Goal: Information Seeking & Learning: Learn about a topic

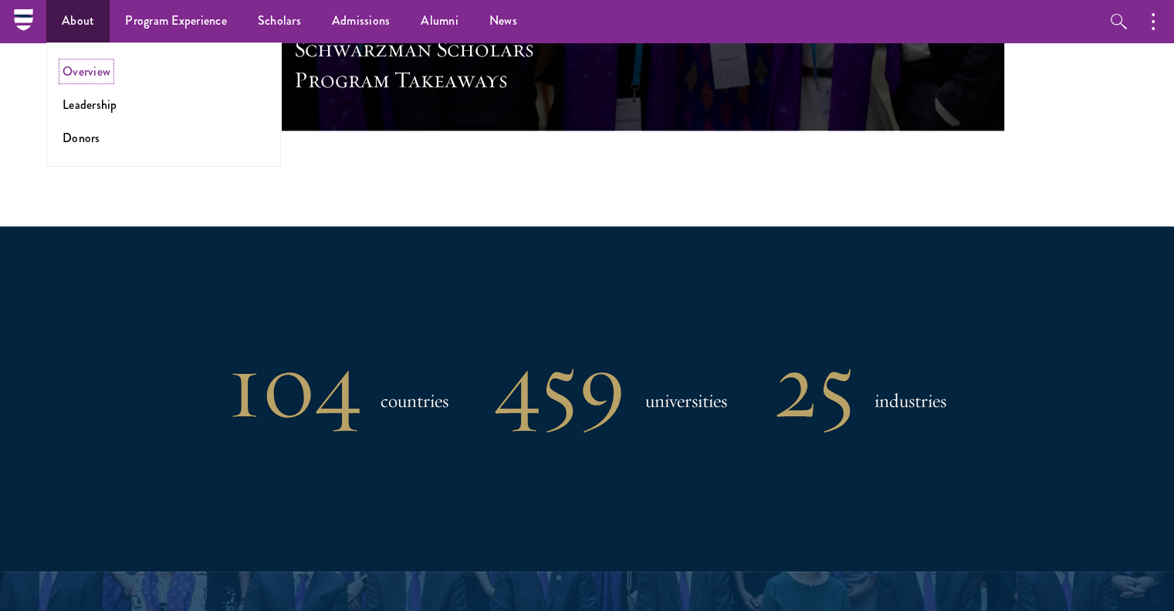
click at [95, 77] on link "Overview" at bounding box center [87, 72] width 48 height 18
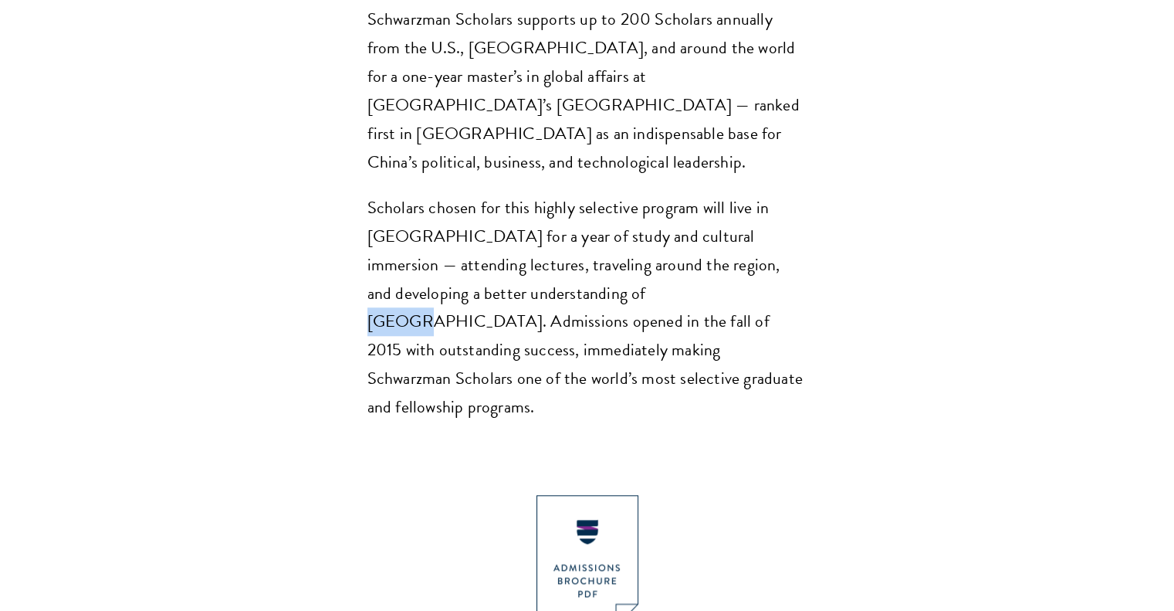
scroll to position [1392, 0]
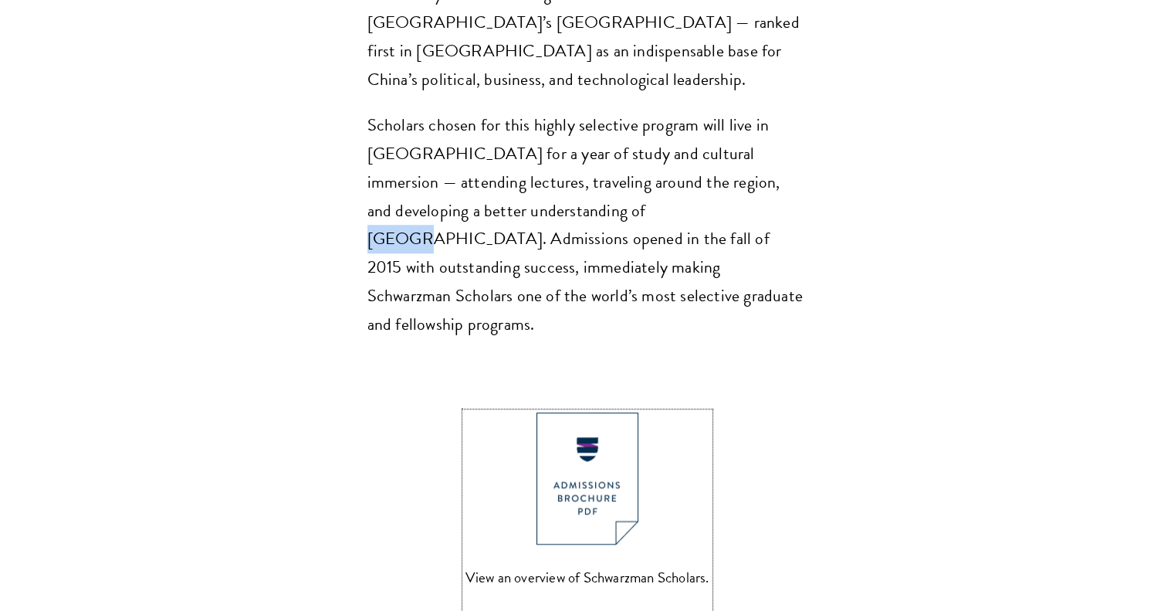
click at [590, 412] on img at bounding box center [588, 478] width 102 height 132
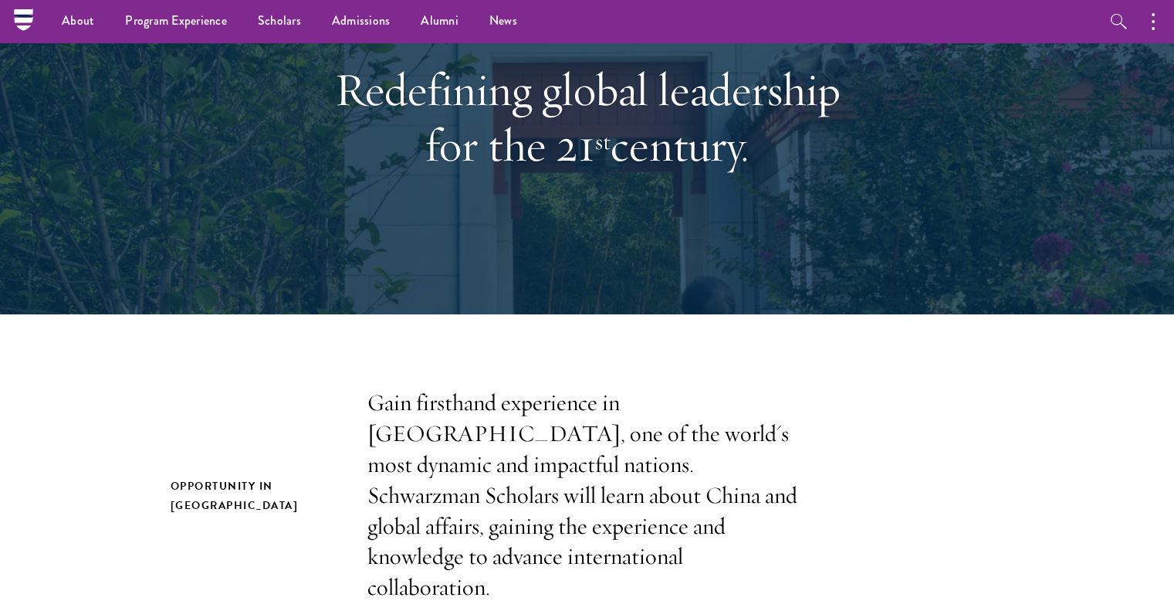
scroll to position [157, 0]
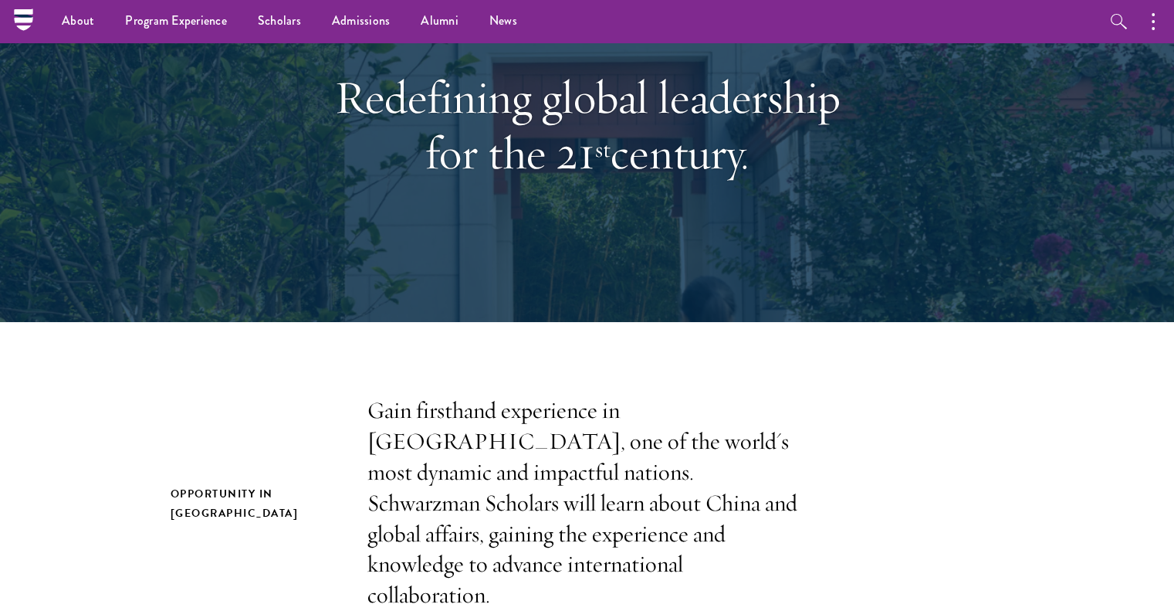
click at [37, 18] on nav "About Overview Leadership Donors Program Experience Overview Curriculum Student…" at bounding box center [489, 21] width 932 height 42
click at [22, 18] on icon at bounding box center [23, 20] width 19 height 6
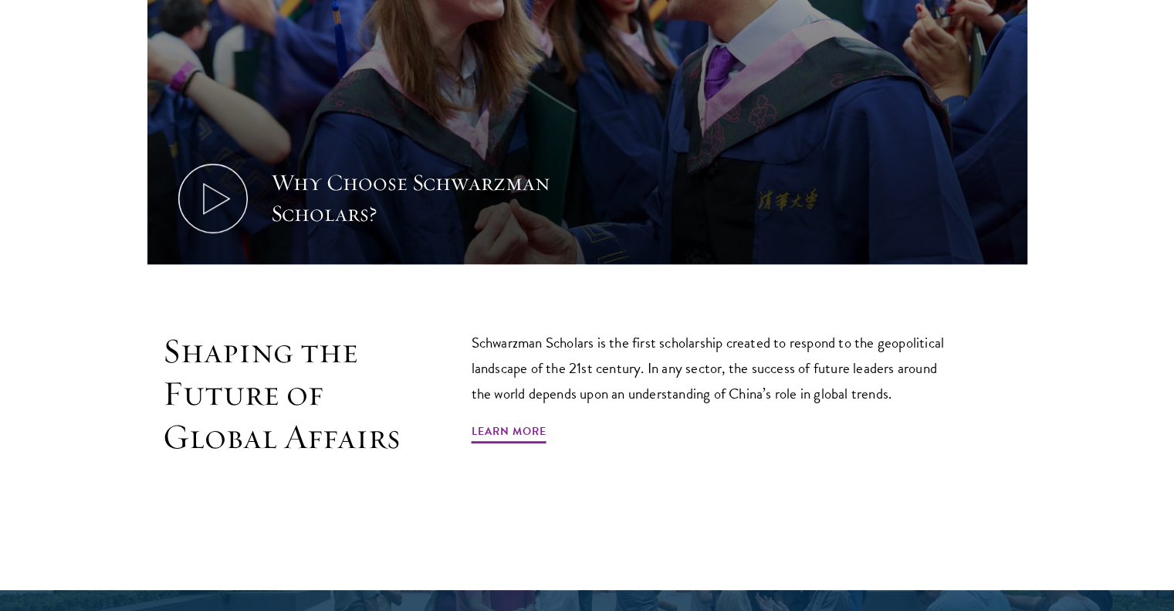
scroll to position [849, 0]
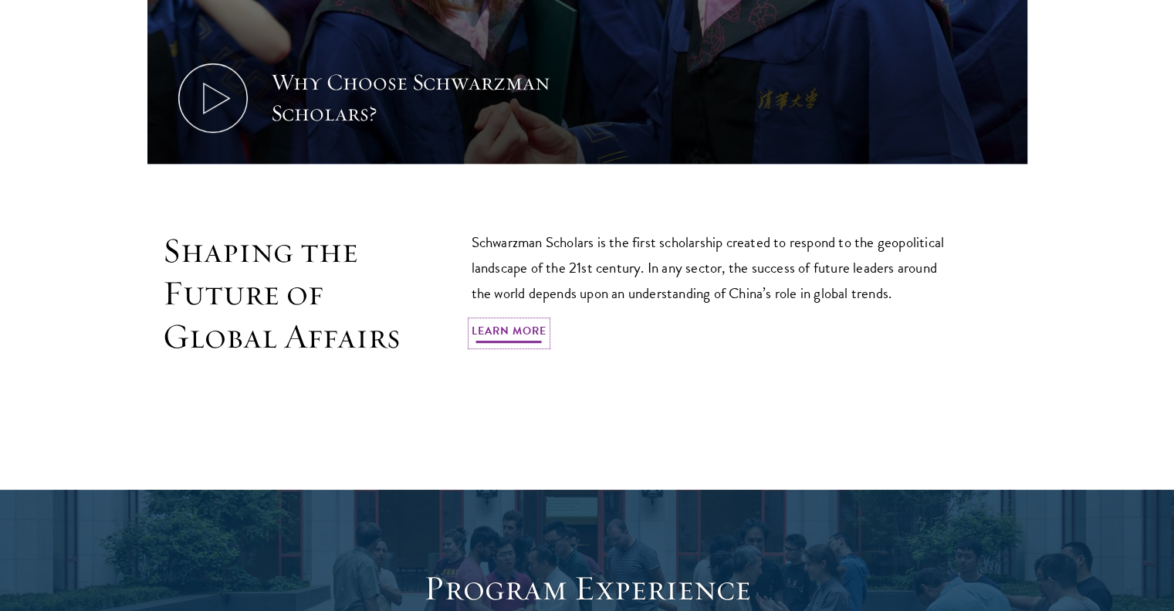
click at [515, 324] on link "Learn More" at bounding box center [509, 333] width 75 height 24
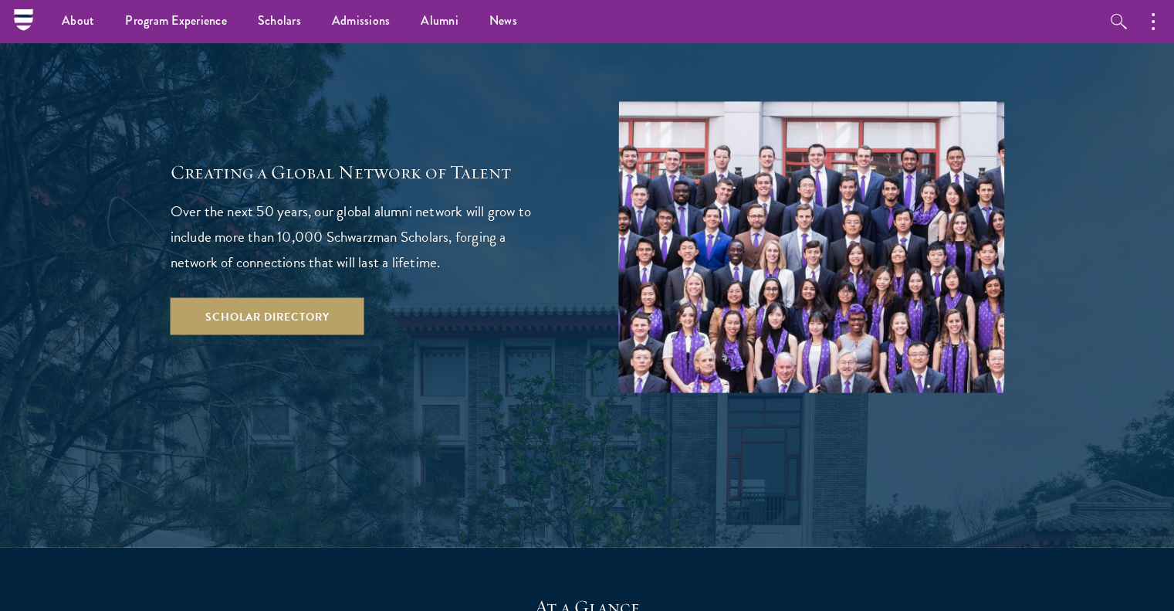
scroll to position [2625, 0]
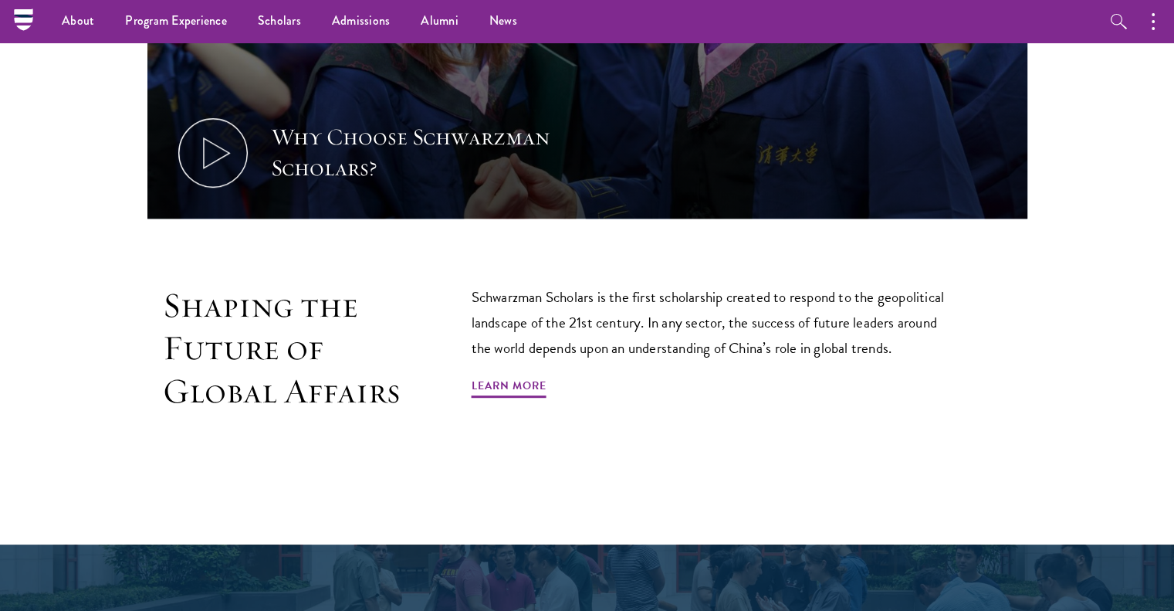
scroll to position [771, 0]
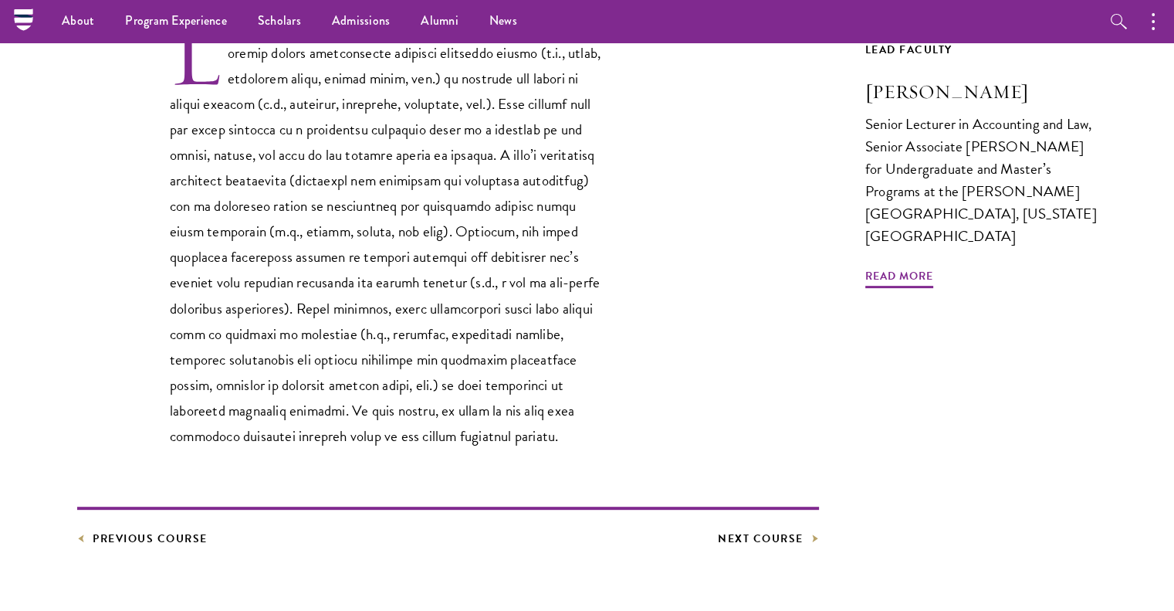
scroll to position [463, 0]
